Goal: Task Accomplishment & Management: Use online tool/utility

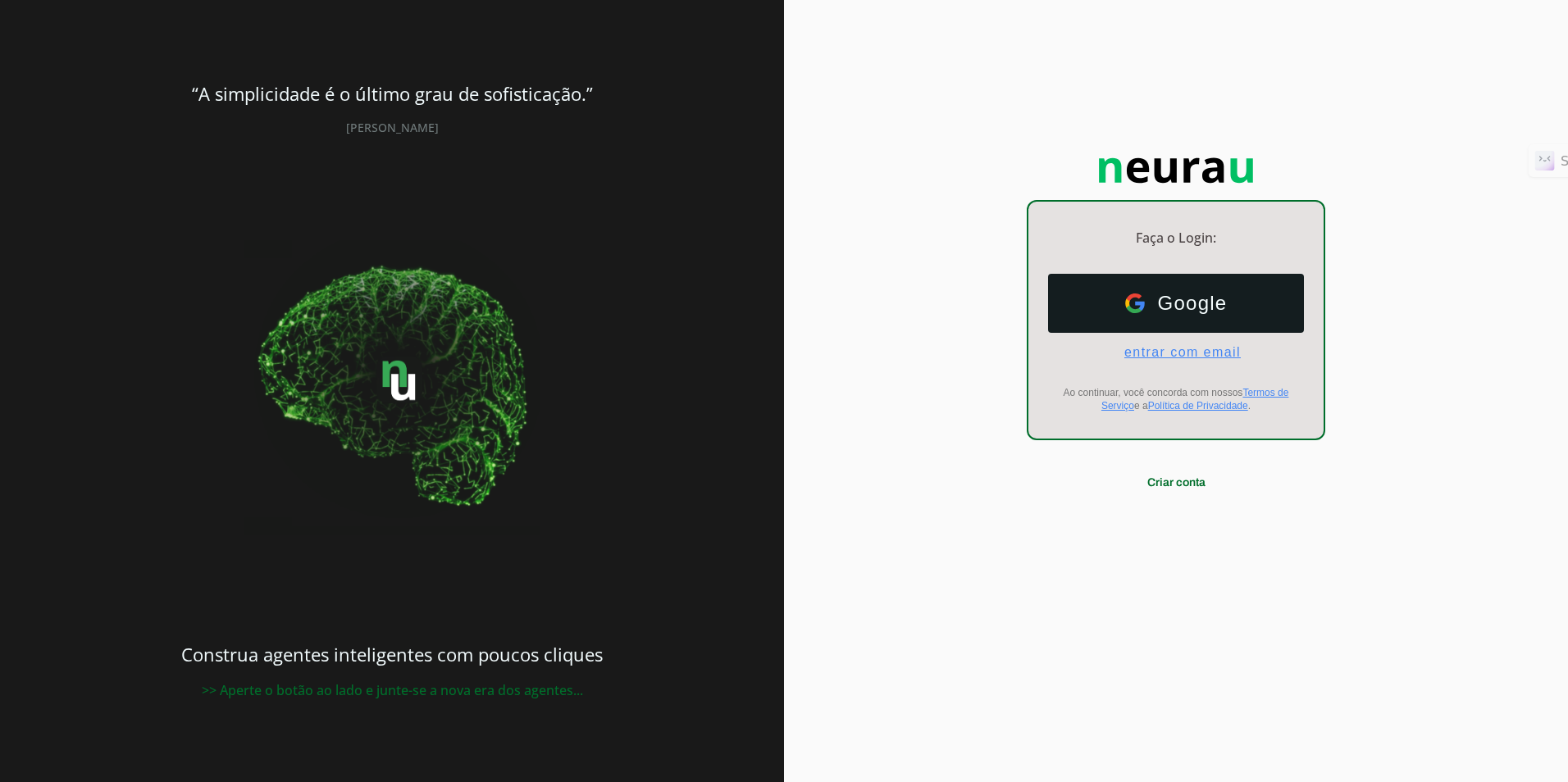
click at [1161, 358] on span "entrar com email" at bounding box center [1176, 352] width 130 height 15
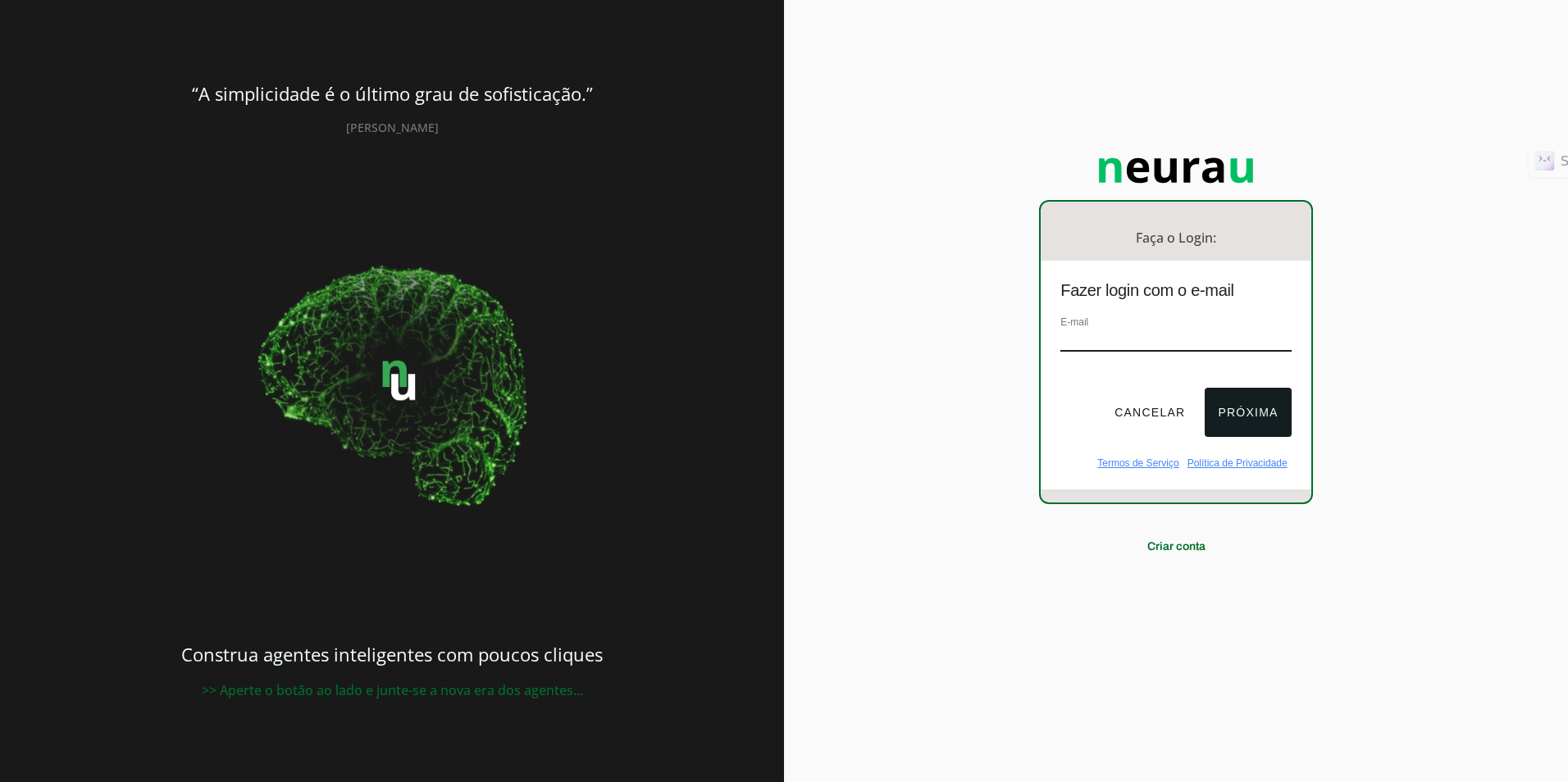
click at [1161, 344] on input "email" at bounding box center [1175, 341] width 230 height 23
type input "[EMAIL_ADDRESS][DOMAIN_NAME]"
click at [1249, 404] on button "Próxima" at bounding box center [1247, 412] width 86 height 49
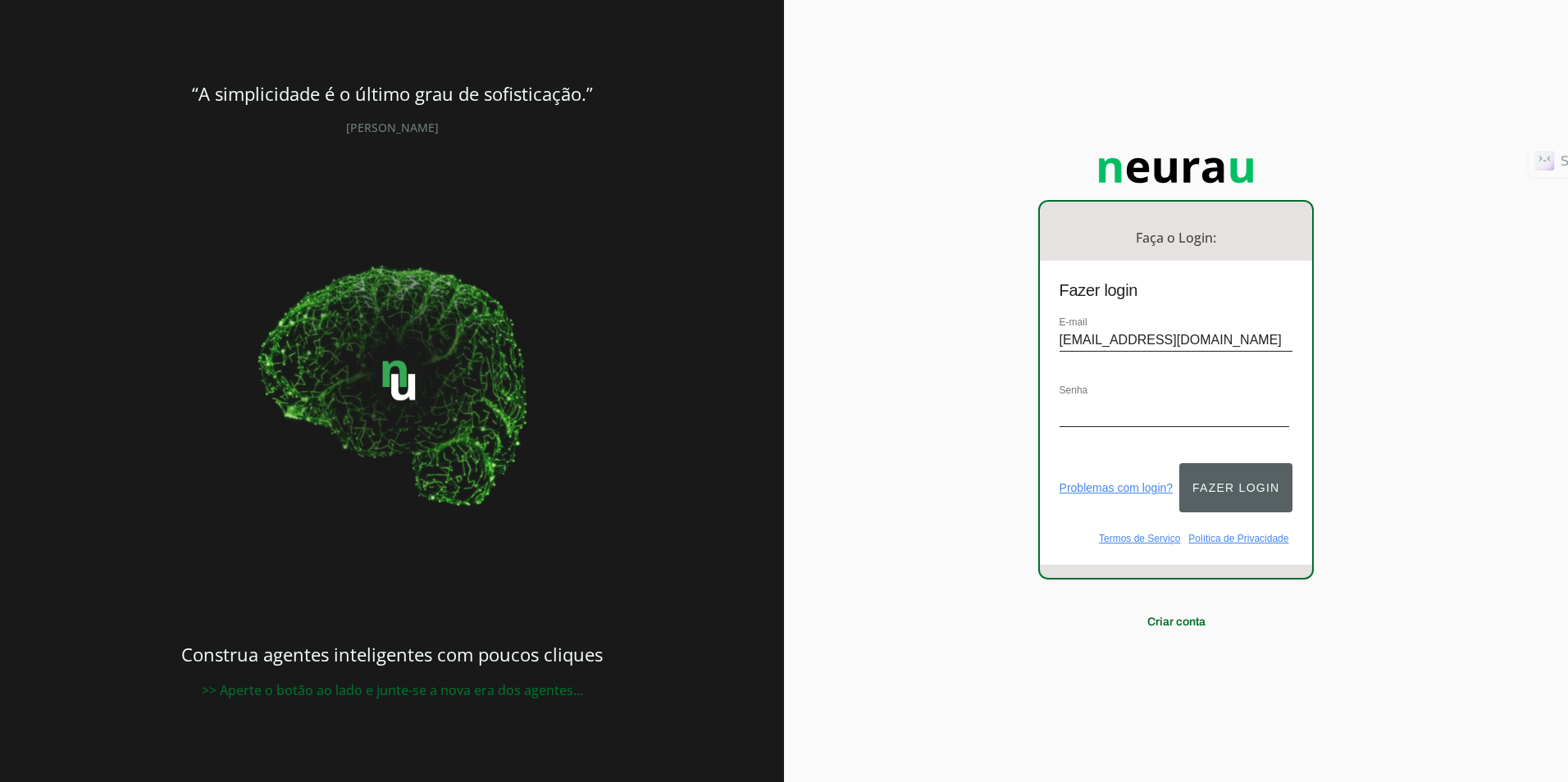
click at [1226, 487] on button "Fazer login" at bounding box center [1236, 488] width 113 height 49
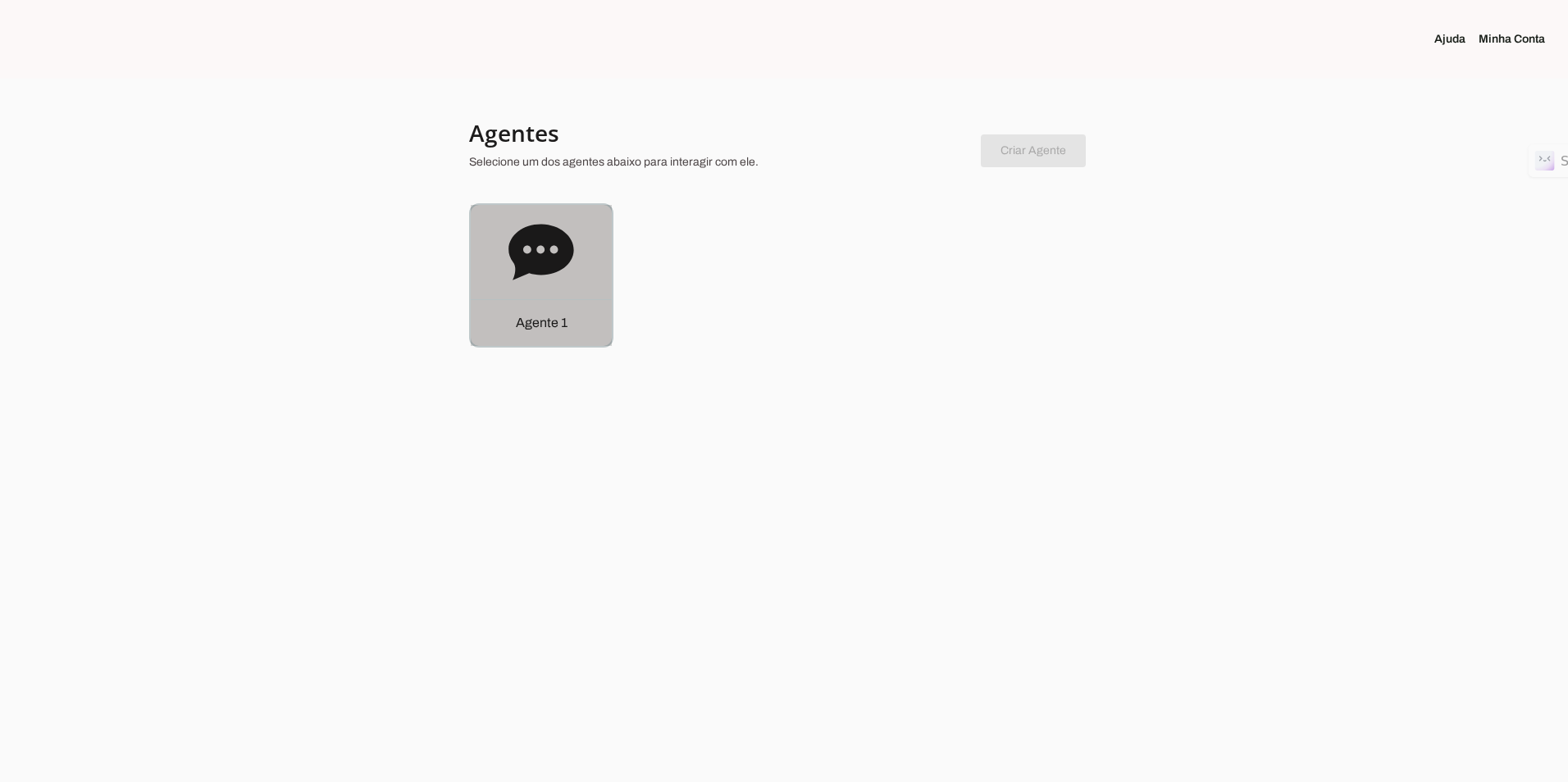
click at [559, 249] on icon at bounding box center [540, 252] width 65 height 55
